Goal: Information Seeking & Learning: Learn about a topic

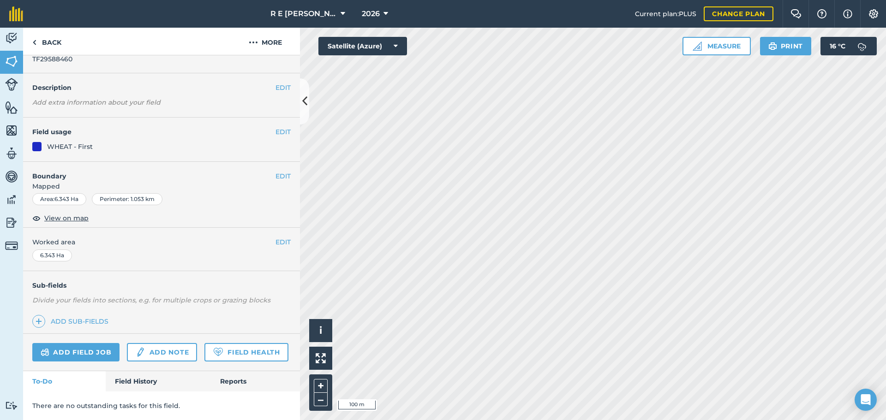
scroll to position [51, 0]
click at [157, 387] on link "Field History" at bounding box center [158, 381] width 105 height 20
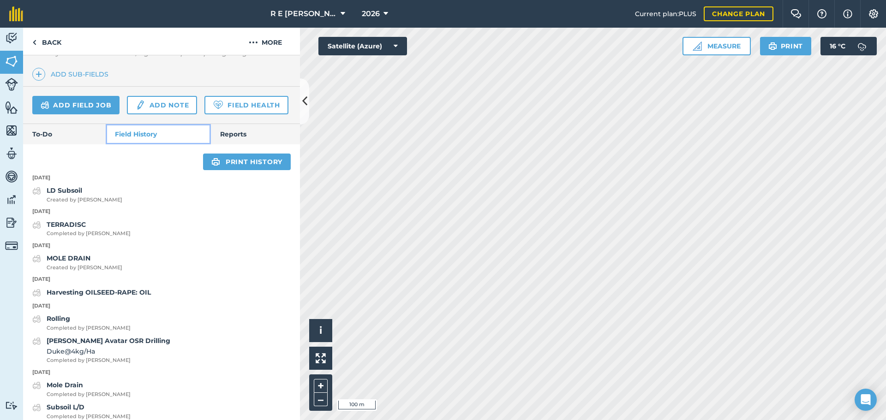
scroll to position [281, 0]
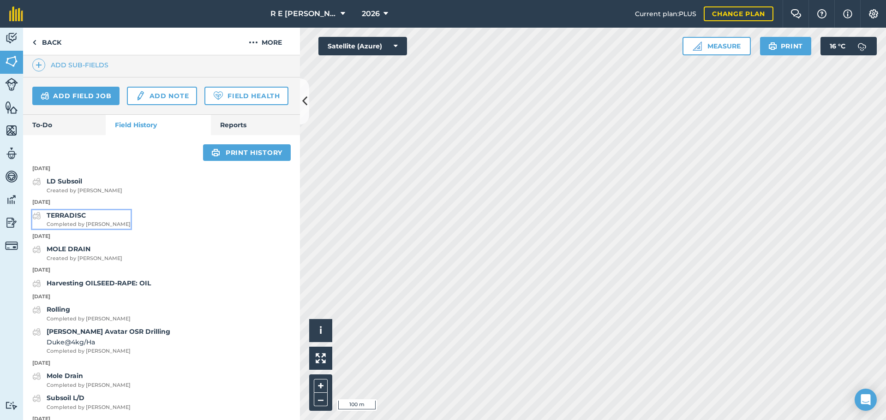
click at [74, 220] on strong "TERRADISC" at bounding box center [66, 215] width 39 height 8
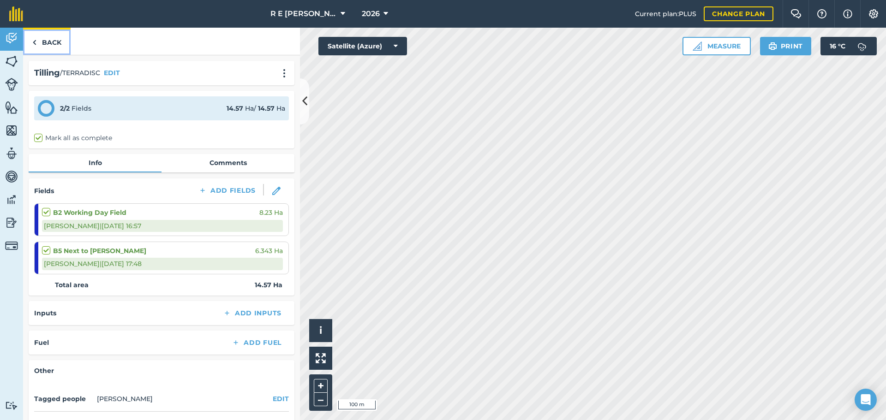
click at [52, 43] on link "Back" at bounding box center [47, 41] width 48 height 27
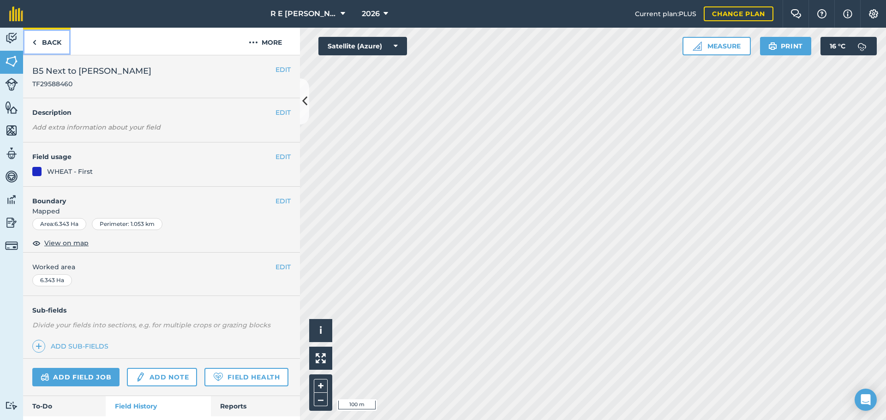
click at [46, 40] on link "Back" at bounding box center [47, 41] width 48 height 27
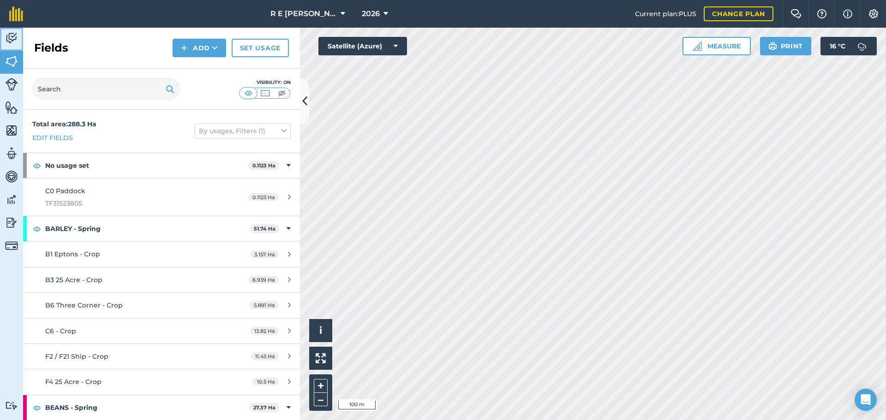
click at [8, 42] on img at bounding box center [11, 38] width 13 height 14
